Goal: Check status: Check status

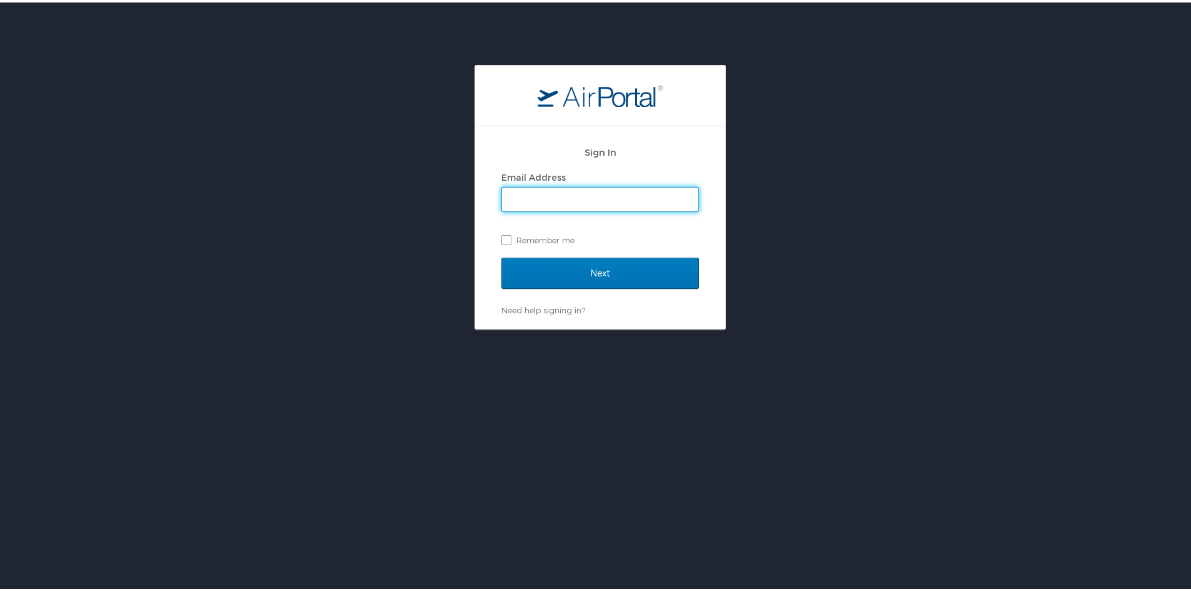
type input "[EMAIL_ADDRESS][DOMAIN_NAME]"
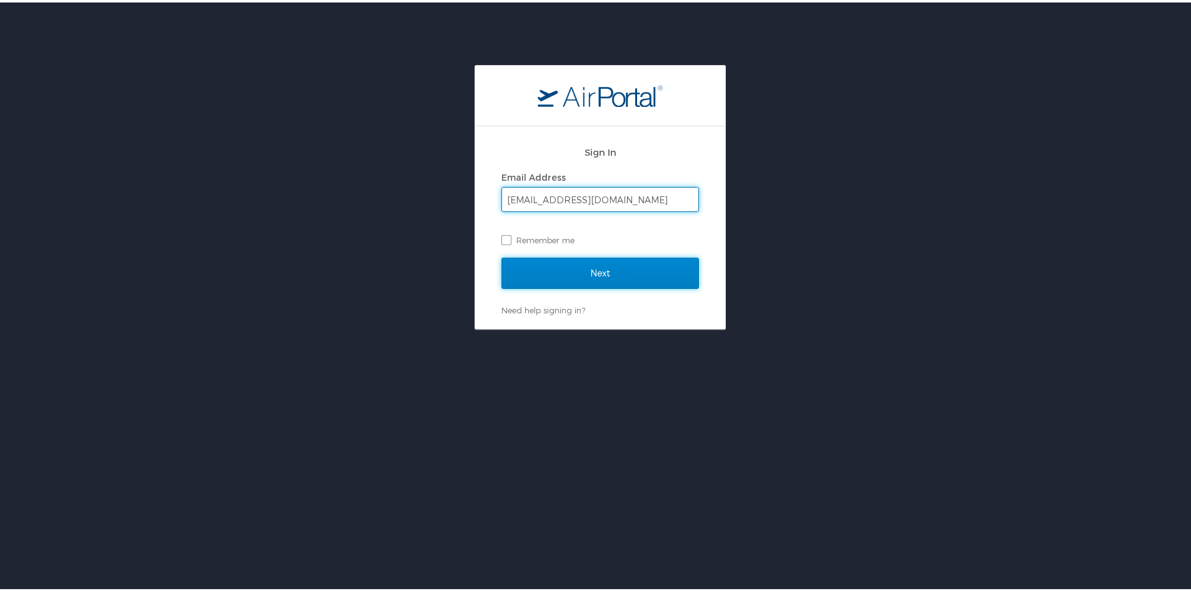
click at [576, 278] on input "Next" at bounding box center [600, 270] width 198 height 31
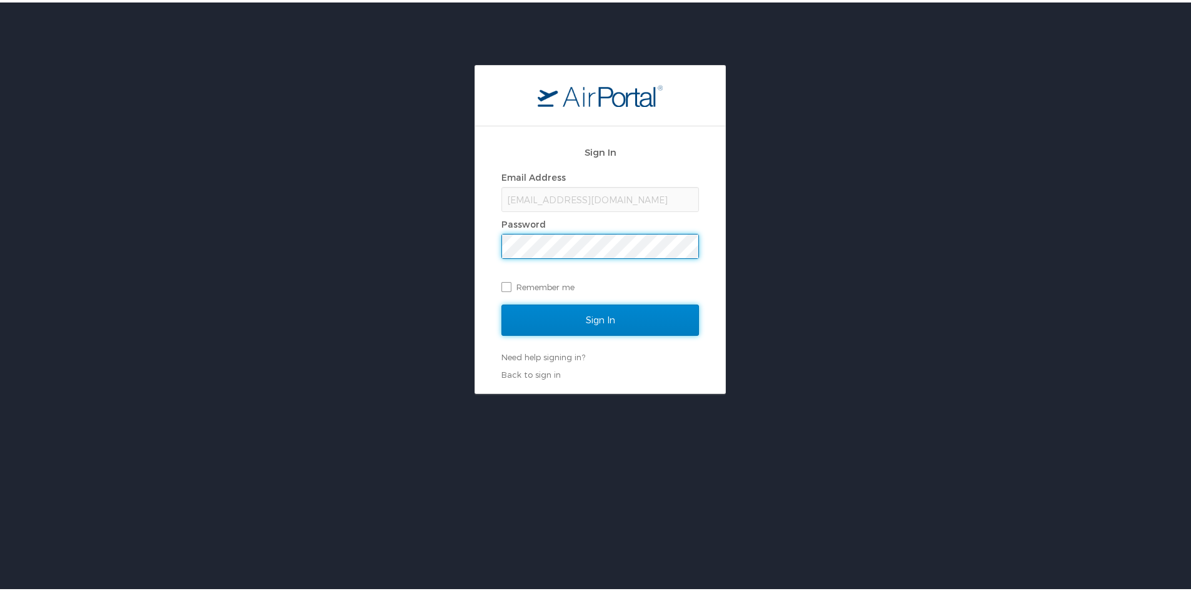
click at [579, 314] on input "Sign In" at bounding box center [600, 317] width 198 height 31
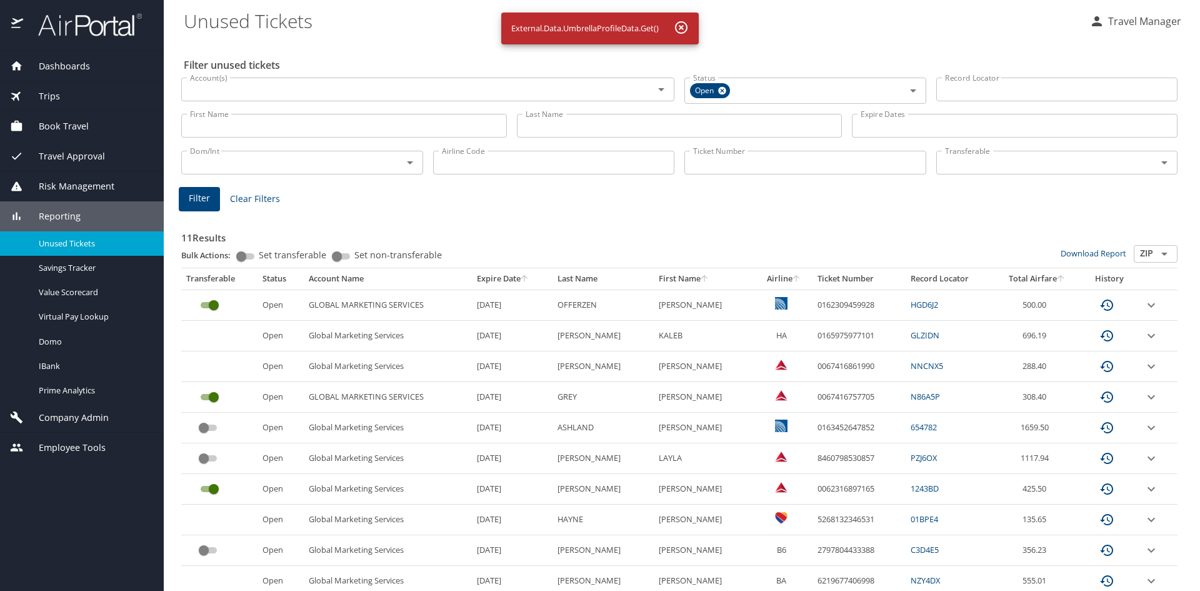
click at [688, 24] on icon "button" at bounding box center [681, 27] width 15 height 15
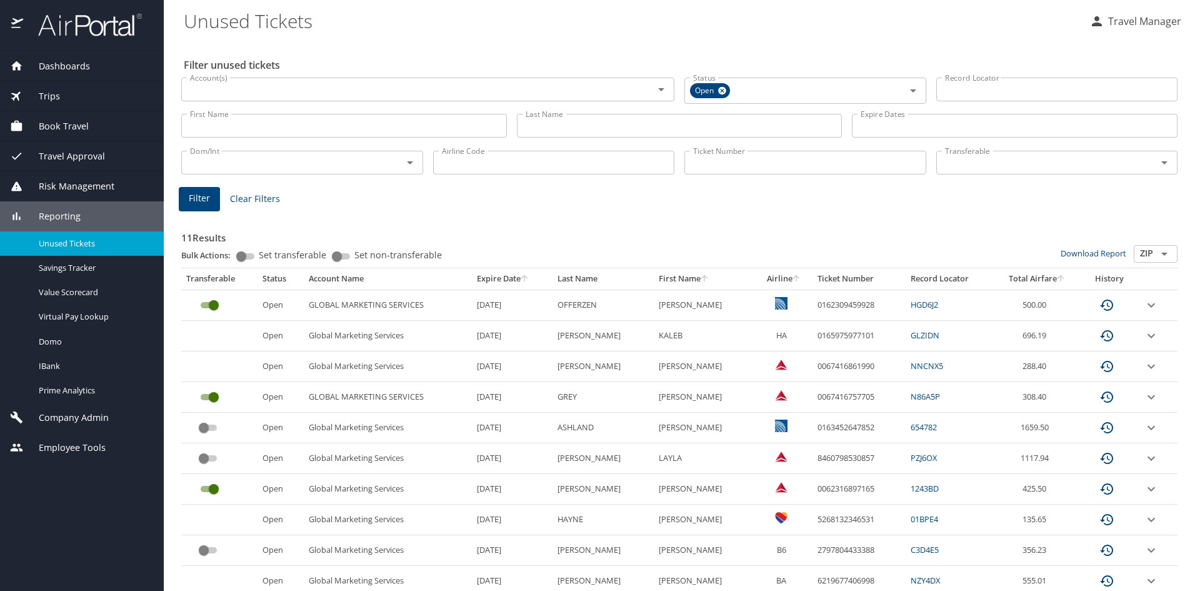
scroll to position [63, 0]
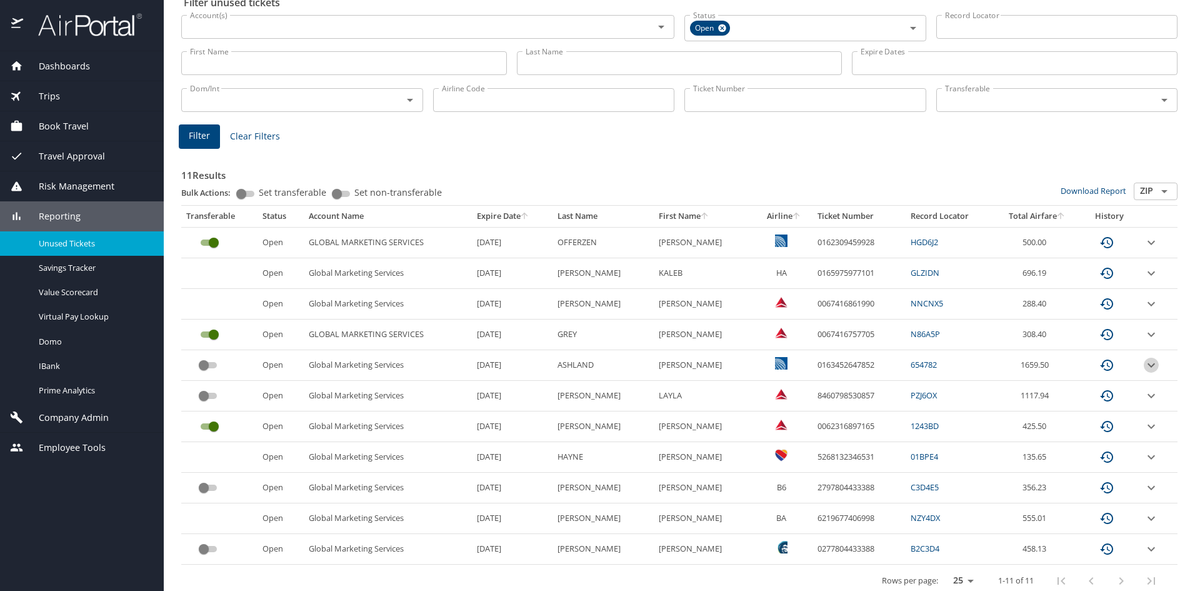
click at [1148, 365] on icon "expand row" at bounding box center [1152, 365] width 8 height 4
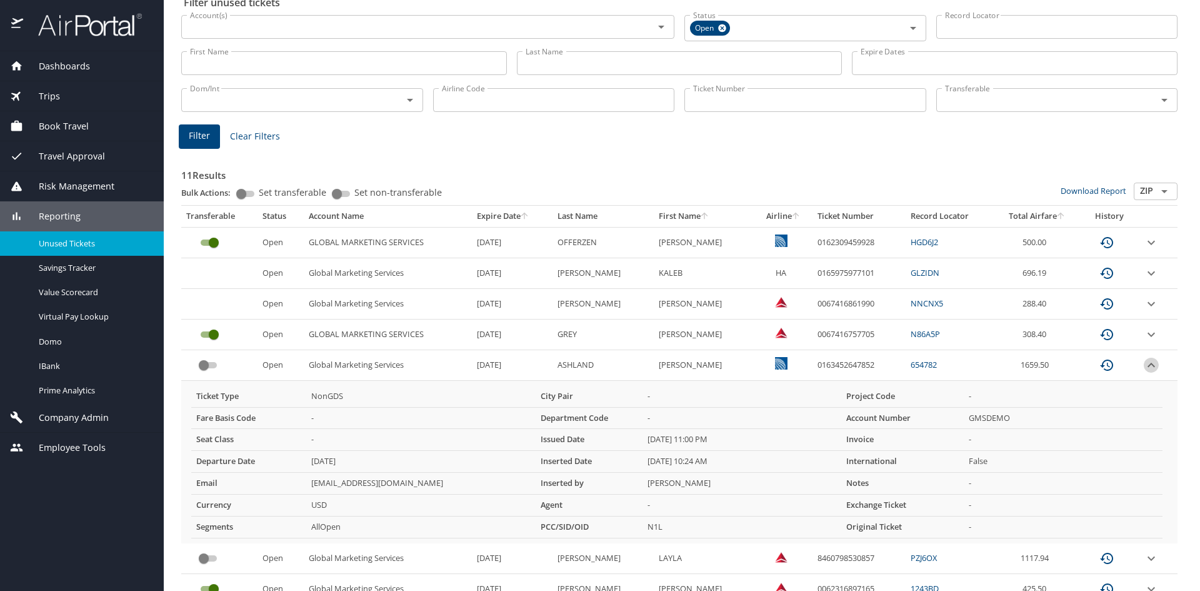
click at [1144, 365] on icon "expand row" at bounding box center [1151, 365] width 15 height 15
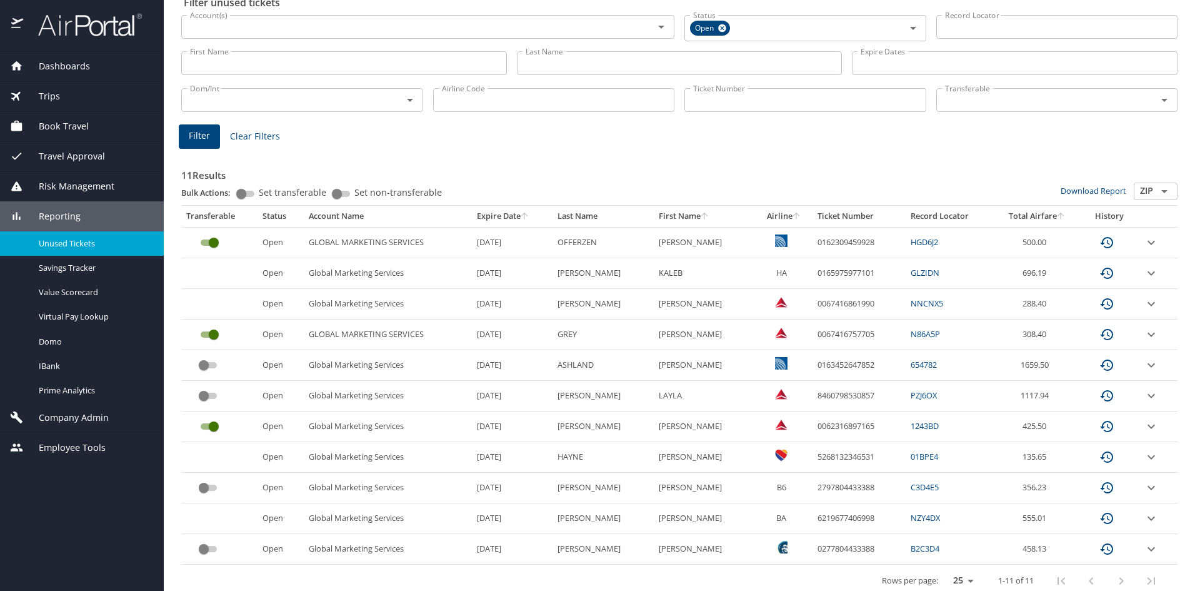
click at [1148, 426] on icon "expand row" at bounding box center [1152, 426] width 8 height 4
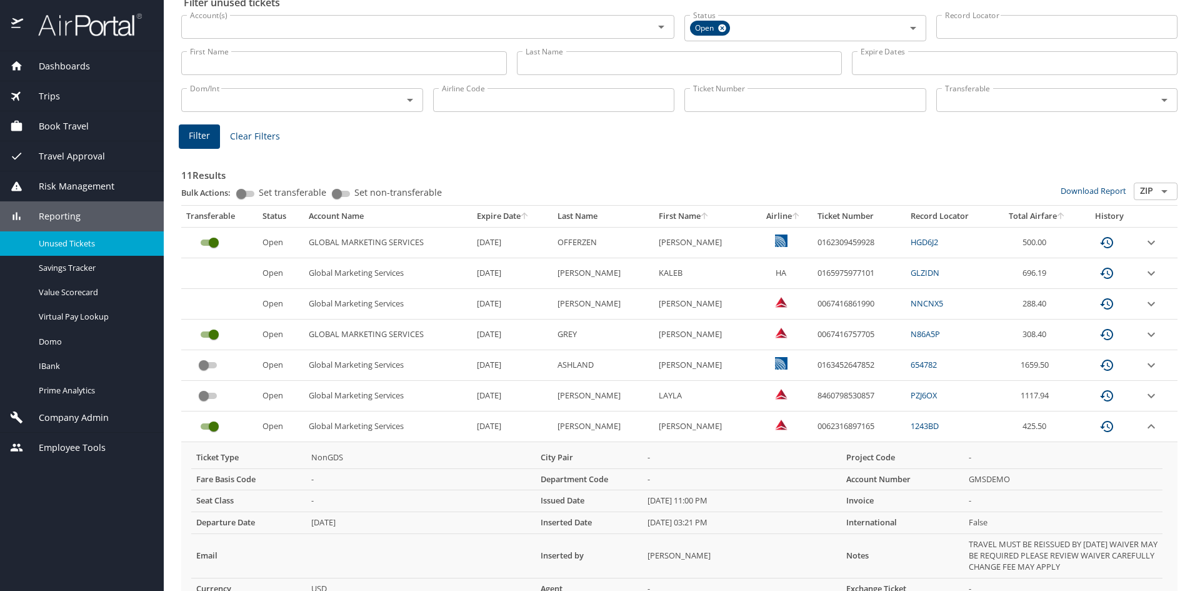
click at [1144, 426] on icon "expand row" at bounding box center [1151, 426] width 15 height 15
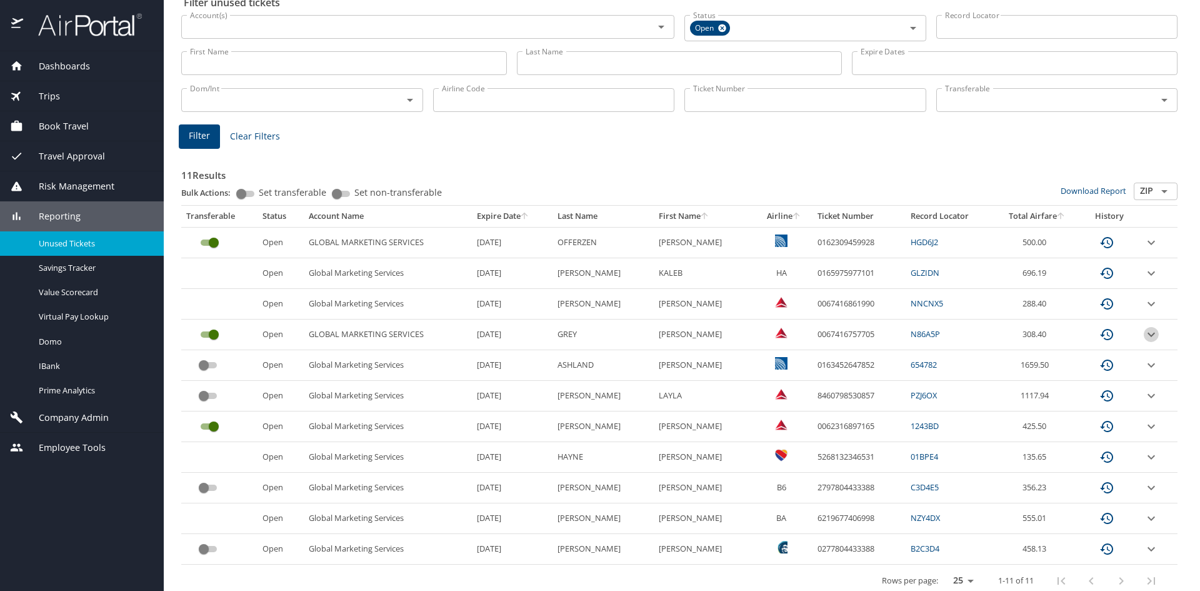
click at [1144, 331] on icon "expand row" at bounding box center [1151, 334] width 15 height 15
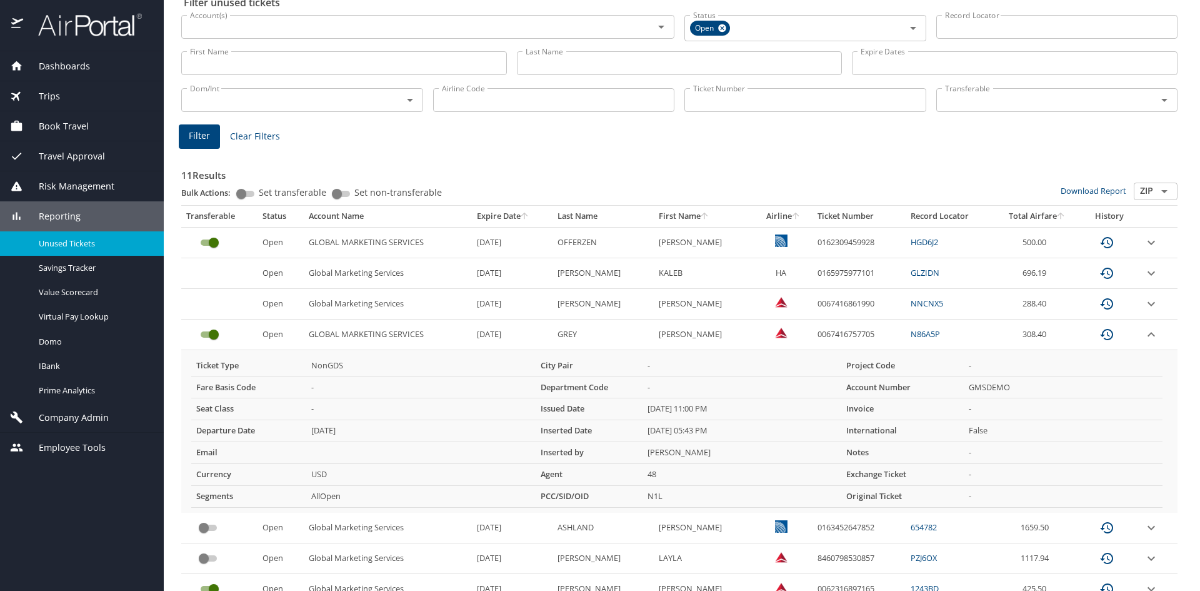
click at [1144, 336] on icon "expand row" at bounding box center [1151, 334] width 15 height 15
